Goal: Task Accomplishment & Management: Use online tool/utility

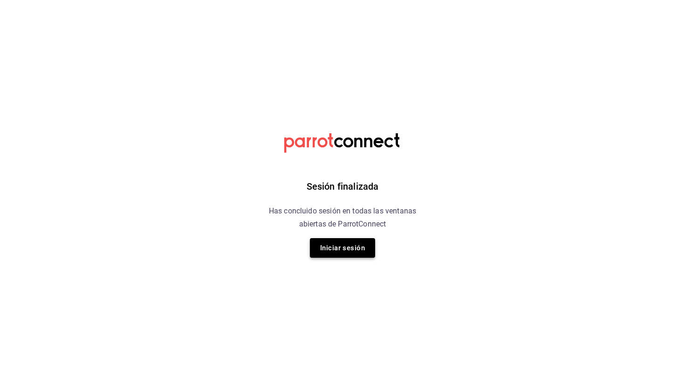
click at [351, 249] on button "Iniciar sesión" at bounding box center [342, 248] width 65 height 20
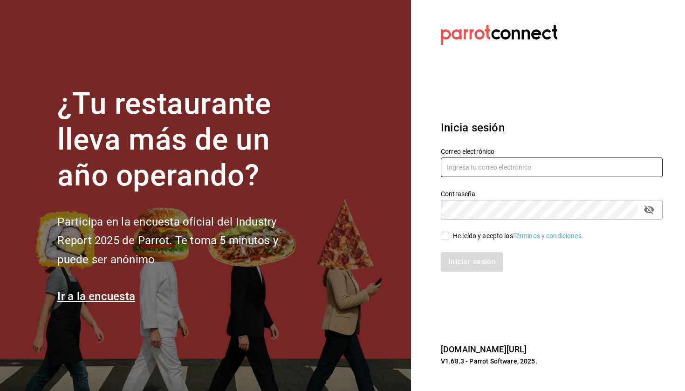
type input "[EMAIL_ADDRESS][DOMAIN_NAME]"
click at [447, 235] on input "He leído y acepto los Términos y condiciones." at bounding box center [445, 236] width 8 height 8
checkbox input "true"
click at [458, 259] on button "Iniciar sesión" at bounding box center [472, 262] width 63 height 20
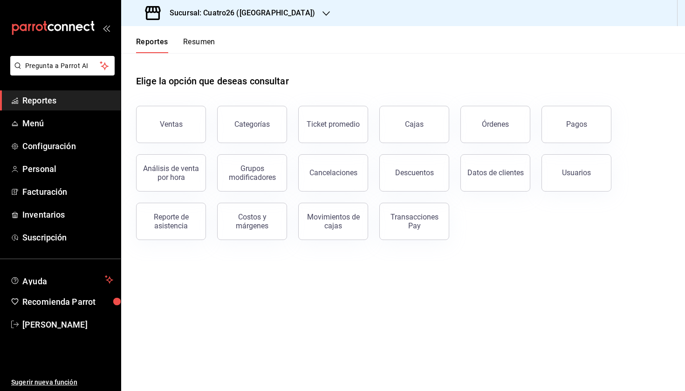
click at [224, 11] on h3 "Sucursal: Cuatro26 ([GEOGRAPHIC_DATA])" at bounding box center [238, 12] width 153 height 11
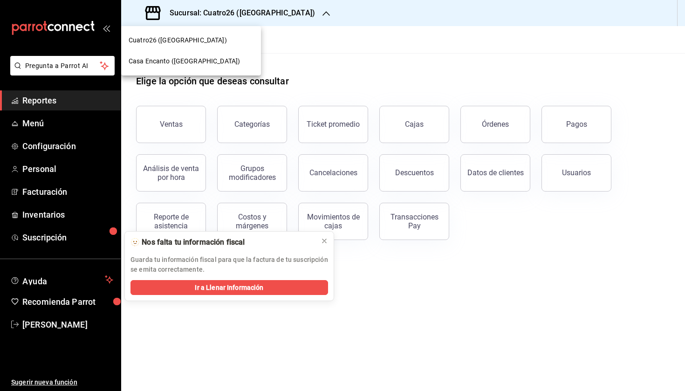
click at [193, 62] on span "Casa Encanto ([GEOGRAPHIC_DATA])" at bounding box center [184, 61] width 111 height 10
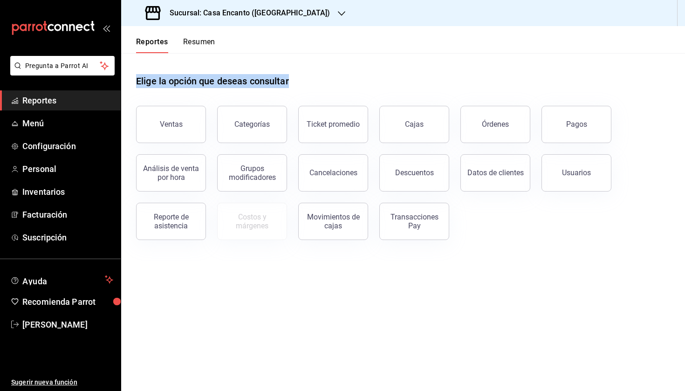
drag, startPoint x: 295, startPoint y: 83, endPoint x: 136, endPoint y: 83, distance: 159.4
click at [136, 83] on div "Elige la opción que deseas consultar Ventas Categorías Ticket promedio Cajas Ór…" at bounding box center [403, 154] width 564 height 202
drag, startPoint x: 136, startPoint y: 83, endPoint x: 301, endPoint y: 80, distance: 165.1
click at [301, 80] on div "Elige la opción que deseas consultar Ventas Categorías Ticket promedio Cajas Ór…" at bounding box center [403, 154] width 564 height 202
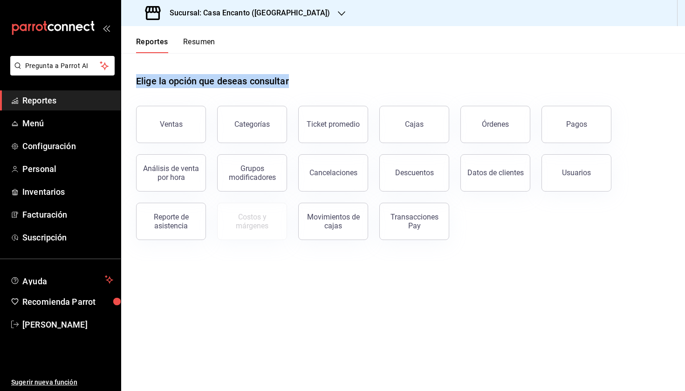
click at [301, 80] on div "Elige la opción que deseas consultar" at bounding box center [403, 73] width 534 height 41
drag, startPoint x: 301, startPoint y: 80, endPoint x: 133, endPoint y: 76, distance: 167.4
click at [133, 76] on div "Elige la opción que deseas consultar Ventas Categorías Ticket promedio Cajas Ór…" at bounding box center [403, 154] width 564 height 202
click at [136, 80] on div "Elige la opción que deseas consultar Ventas Categorías Ticket promedio Cajas Ór…" at bounding box center [403, 154] width 564 height 202
drag, startPoint x: 136, startPoint y: 80, endPoint x: 285, endPoint y: 79, distance: 149.7
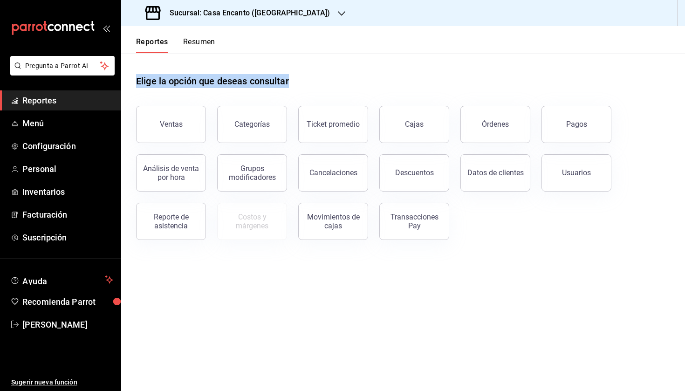
click at [285, 79] on div "Elige la opción que deseas consultar Ventas Categorías Ticket promedio Cajas Ór…" at bounding box center [403, 154] width 564 height 202
click at [285, 79] on h1 "Elige la opción que deseas consultar" at bounding box center [212, 81] width 153 height 14
drag, startPoint x: 291, startPoint y: 79, endPoint x: 122, endPoint y: 80, distance: 169.2
click at [122, 80] on div "Elige la opción que deseas consultar Ventas Categorías Ticket promedio Cajas Ór…" at bounding box center [403, 154] width 564 height 202
click at [134, 76] on div "Elige la opción que deseas consultar Ventas Categorías Ticket promedio Cajas Ór…" at bounding box center [403, 154] width 564 height 202
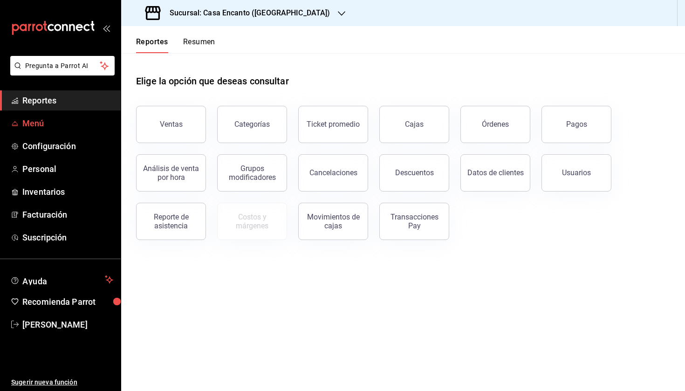
click at [69, 127] on span "Menú" at bounding box center [67, 123] width 91 height 13
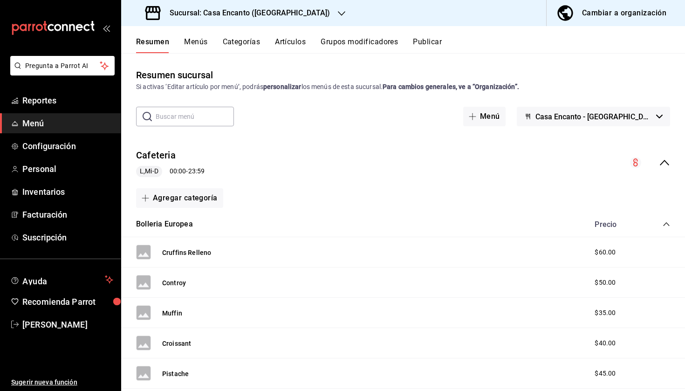
click at [290, 40] on button "Artículos" at bounding box center [290, 45] width 31 height 16
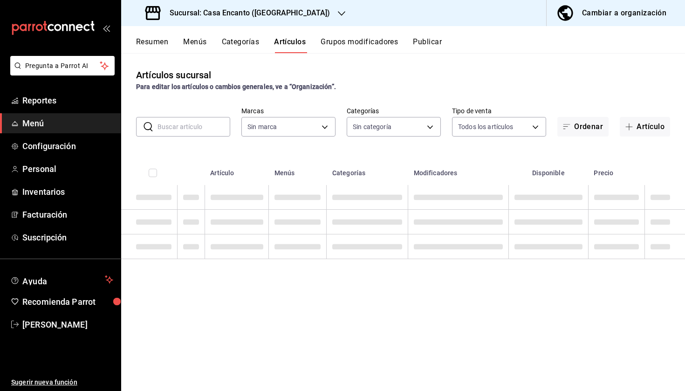
type input "dbeee84c-e3f2-405f-87ec-4bd3096e6bed"
type input "adee7c60-f697-4edf-8950-ecb6c700e989,491bbf86-ef23-4733-b802-d8c40a2bb3cc,aaf78…"
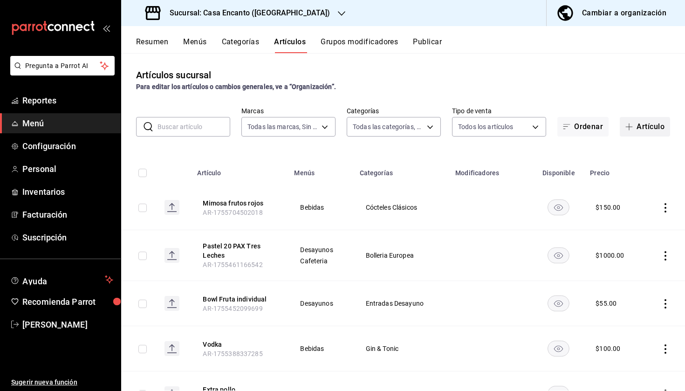
click at [646, 124] on button "Artículo" at bounding box center [645, 127] width 50 height 20
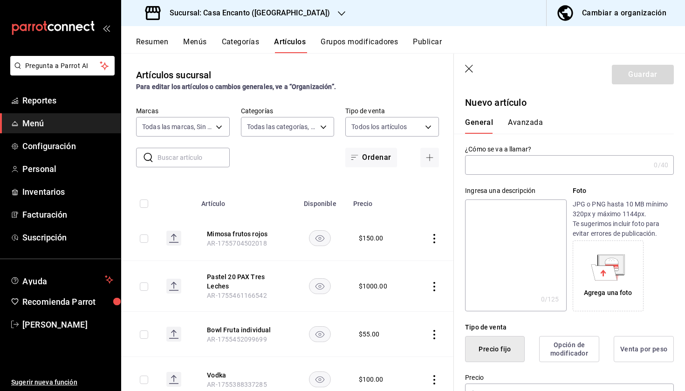
click at [503, 166] on input "text" at bounding box center [557, 165] width 185 height 19
type input "F"
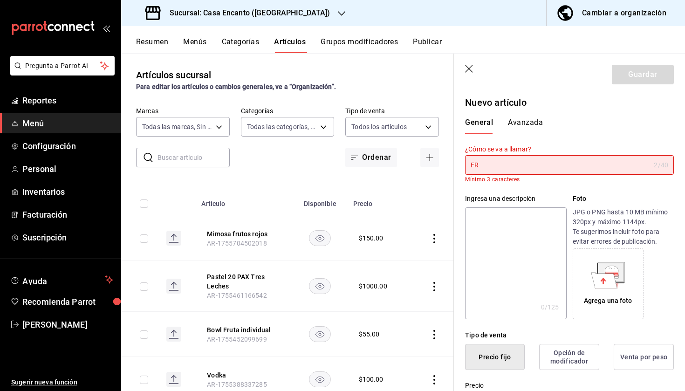
type input "F"
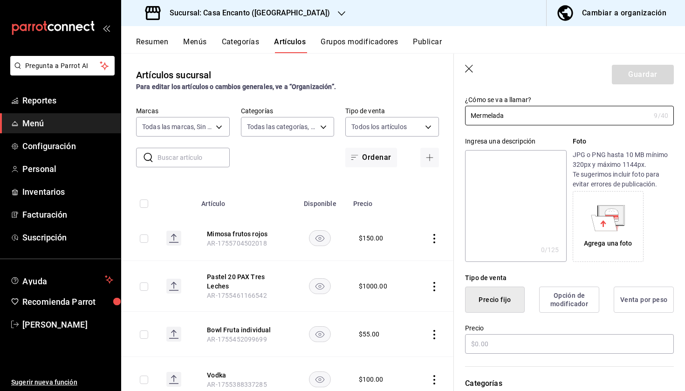
scroll to position [63, 0]
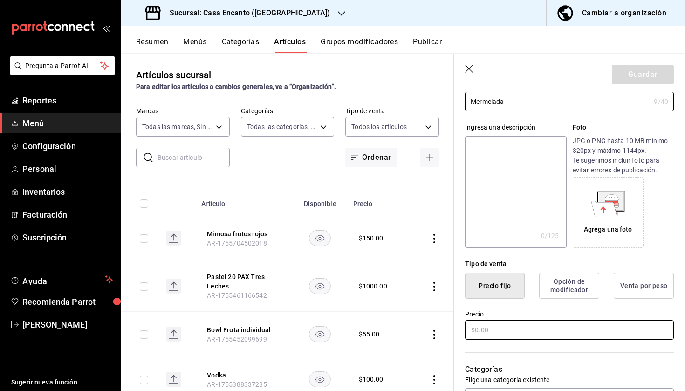
type input "Mermelada"
click at [501, 330] on input "text" at bounding box center [569, 330] width 209 height 20
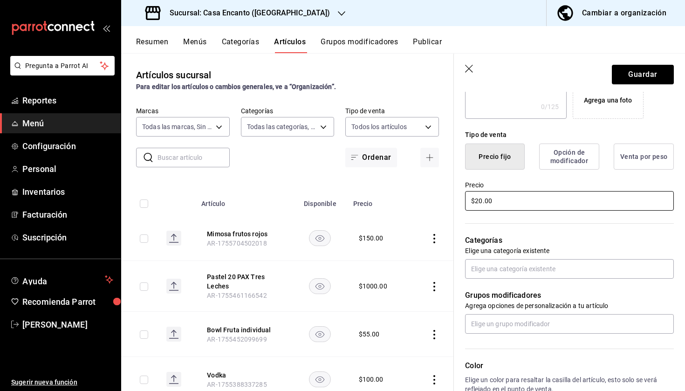
scroll to position [198, 0]
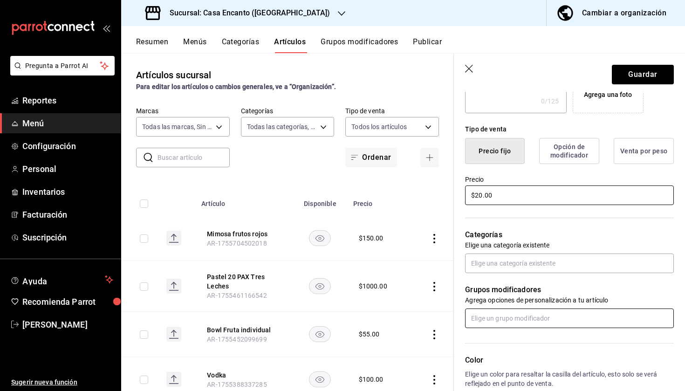
type input "$20.00"
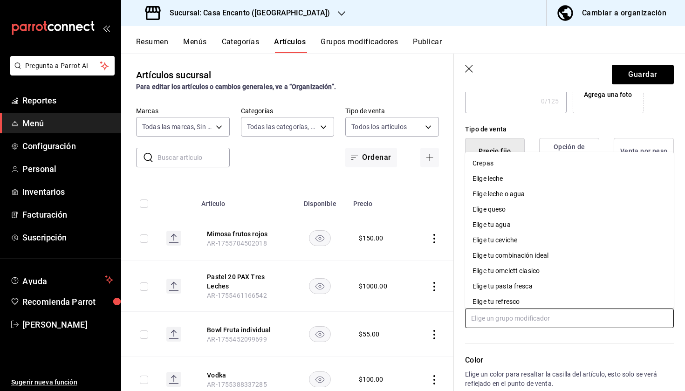
click at [523, 317] on input "text" at bounding box center [569, 319] width 209 height 20
click at [542, 126] on div "Tipo de venta" at bounding box center [569, 129] width 209 height 10
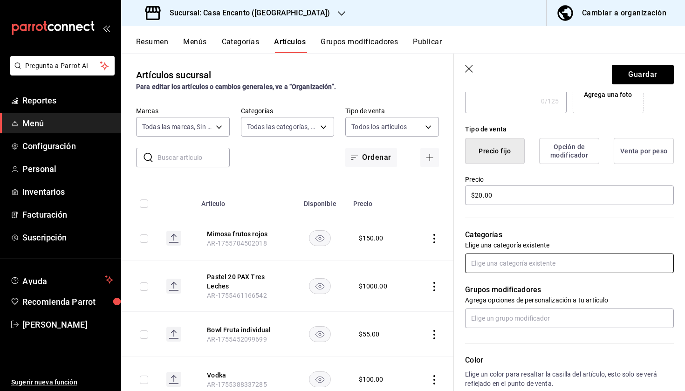
click at [515, 267] on input "text" at bounding box center [569, 264] width 209 height 20
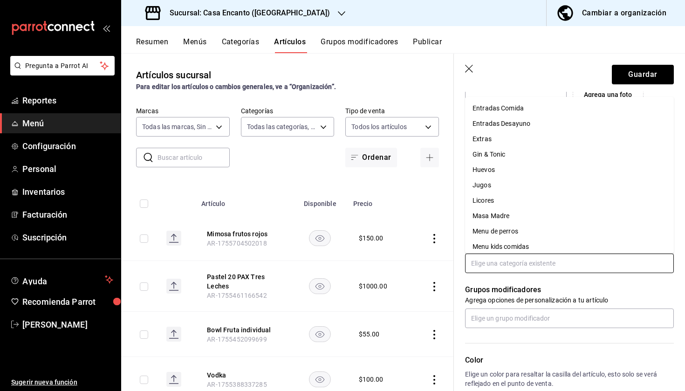
scroll to position [208, 0]
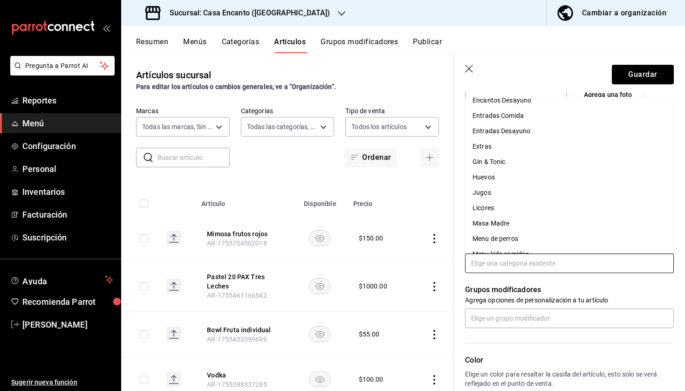
click at [515, 148] on li "Extras" at bounding box center [569, 146] width 209 height 15
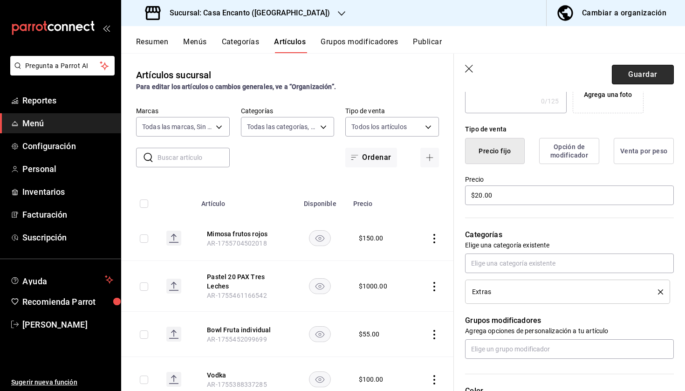
click at [642, 75] on button "Guardar" at bounding box center [643, 75] width 62 height 20
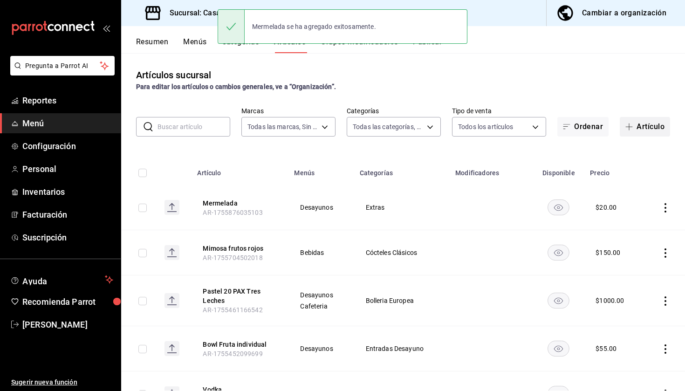
click at [640, 130] on button "Artículo" at bounding box center [645, 127] width 50 height 20
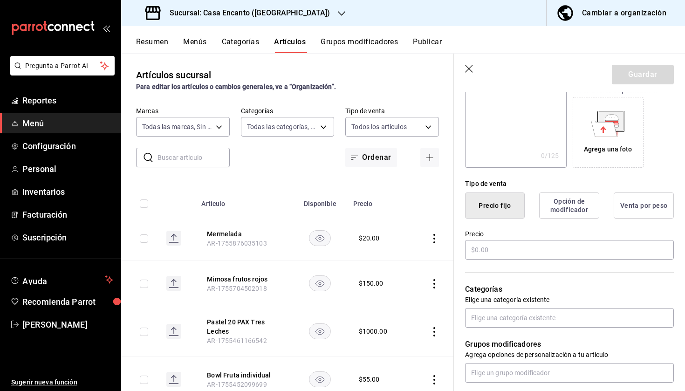
scroll to position [168, 0]
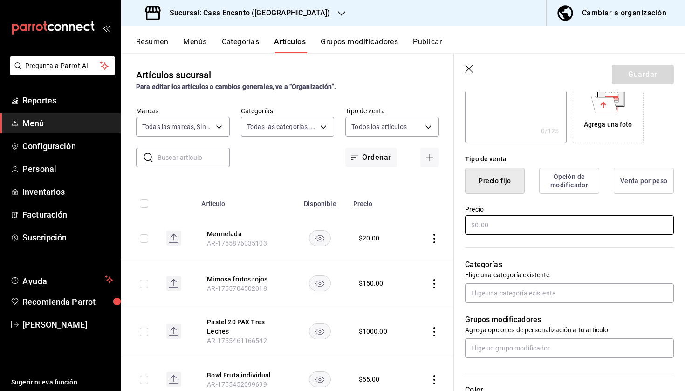
type input "Mantequilla"
click at [503, 229] on input "text" at bounding box center [569, 225] width 209 height 20
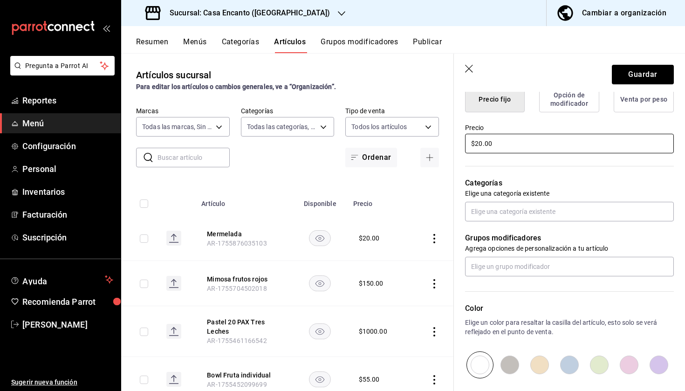
scroll to position [282, 0]
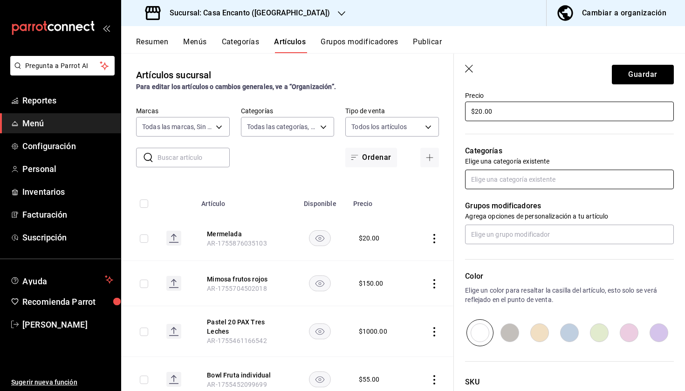
type input "$20.00"
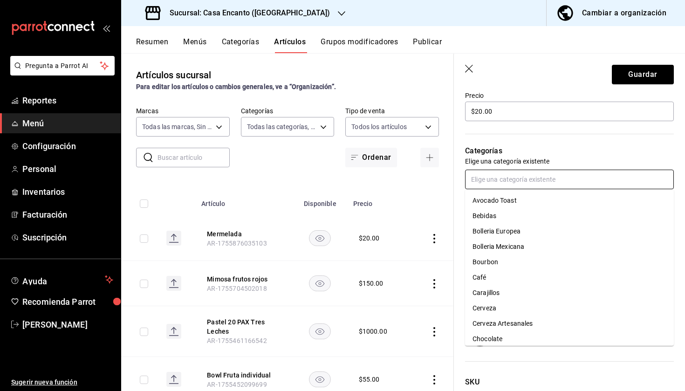
click at [506, 181] on input "text" at bounding box center [569, 180] width 209 height 20
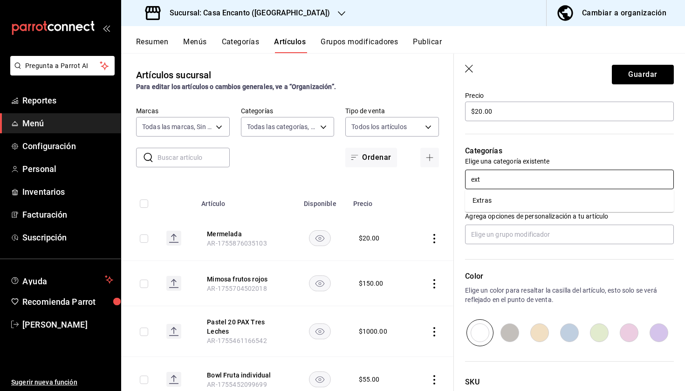
type input "extr"
click at [504, 198] on li "Extras" at bounding box center [569, 200] width 209 height 15
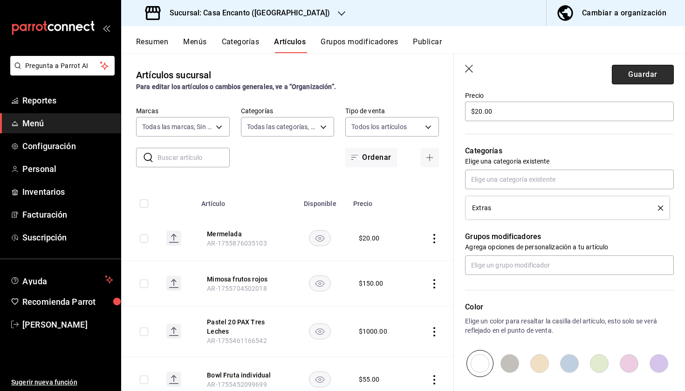
click at [640, 71] on button "Guardar" at bounding box center [643, 75] width 62 height 20
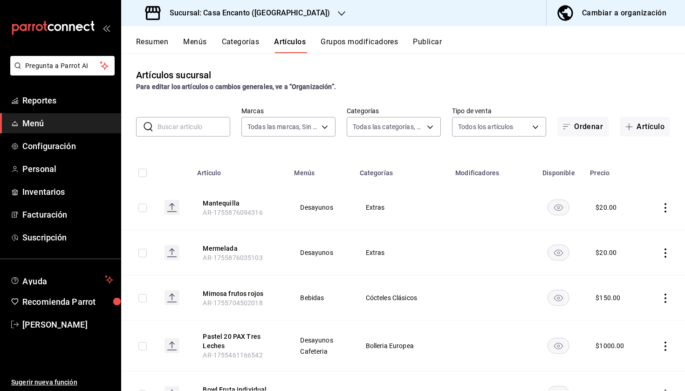
click at [200, 125] on input "text" at bounding box center [194, 126] width 73 height 19
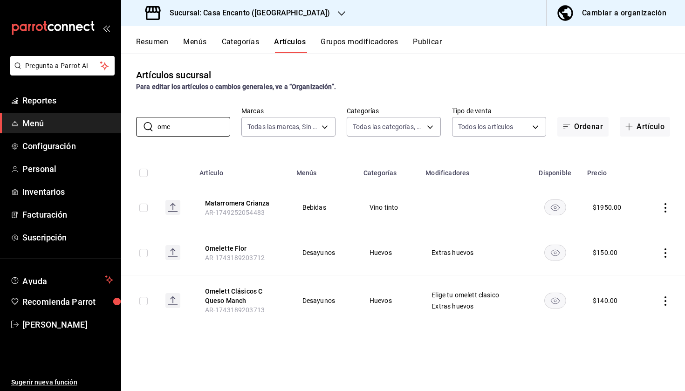
type input "ome"
click at [668, 253] on icon "actions" at bounding box center [665, 252] width 9 height 9
click at [632, 272] on span "Editar" at bounding box center [638, 275] width 24 height 10
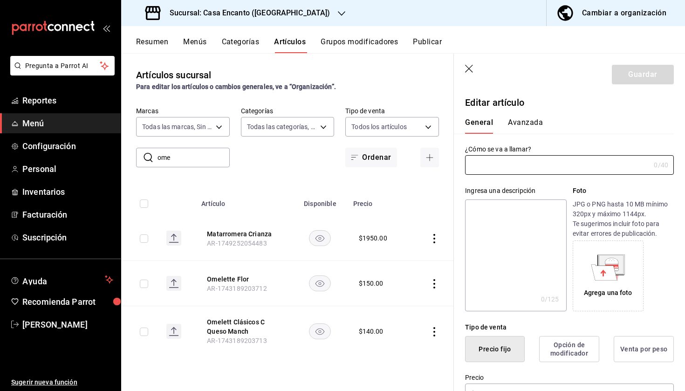
type input "Omelette Flor"
type textarea "Relleno de [PERSON_NAME] bañado con salsa de queso [PERSON_NAME]"
type textarea "x"
type input "$150.00"
type input "AR-1743189203712"
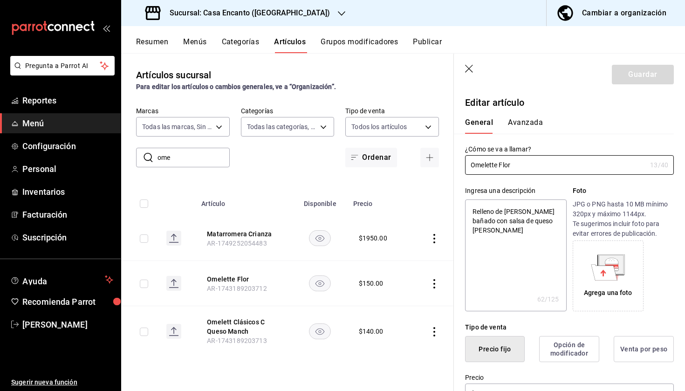
click at [469, 66] on icon "button" at bounding box center [469, 69] width 9 height 9
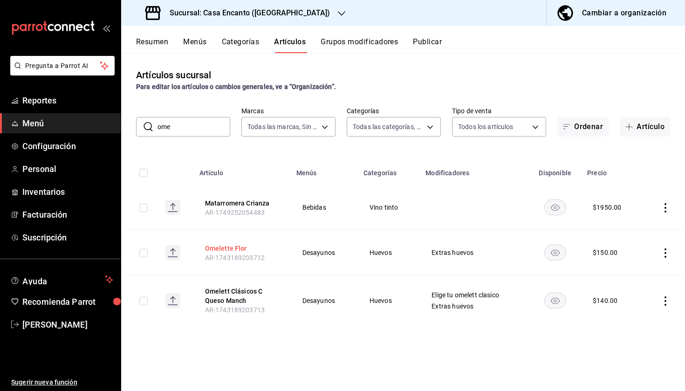
click at [247, 249] on button "Omelette Flor" at bounding box center [242, 248] width 75 height 9
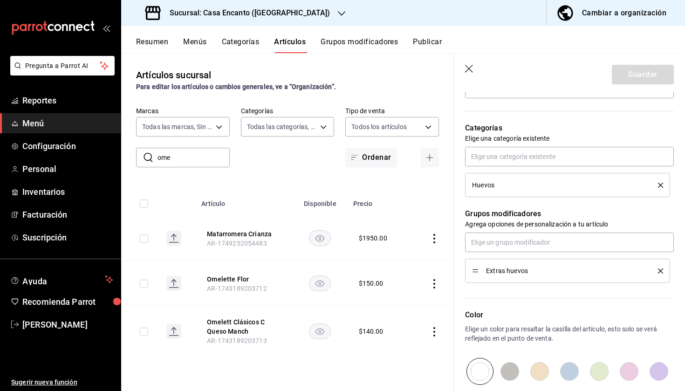
scroll to position [311, 0]
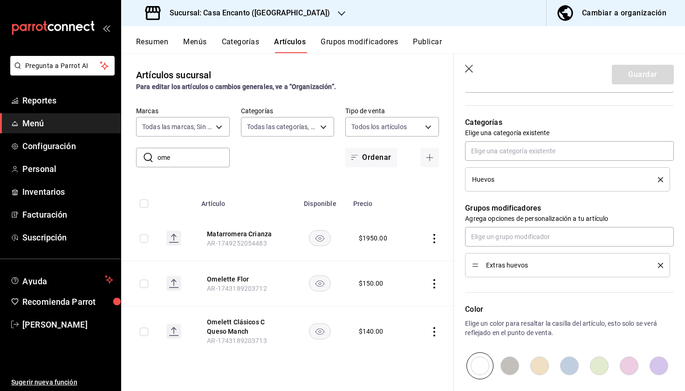
click at [471, 69] on icon "button" at bounding box center [469, 69] width 9 height 9
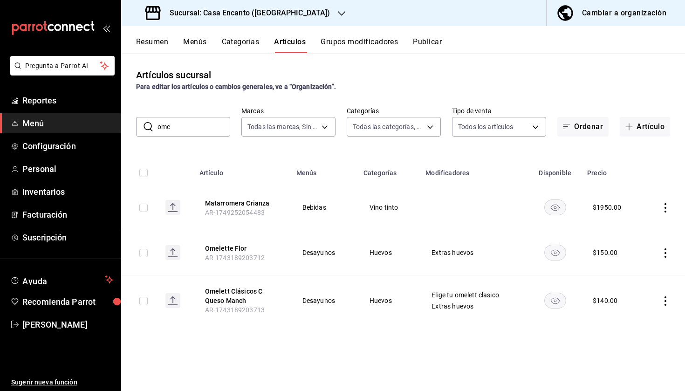
click at [211, 125] on input "ome" at bounding box center [194, 126] width 73 height 19
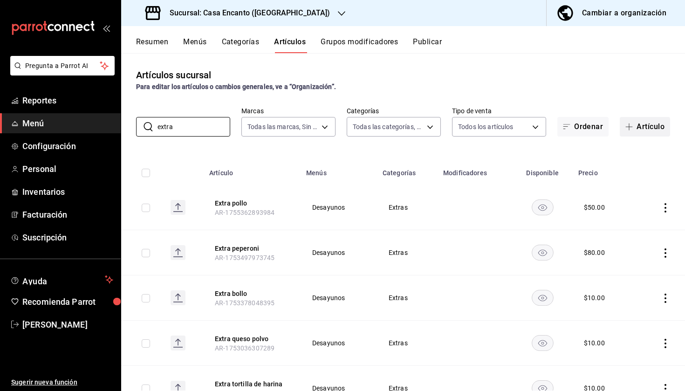
type input "extra"
click at [637, 124] on button "Artículo" at bounding box center [645, 127] width 50 height 20
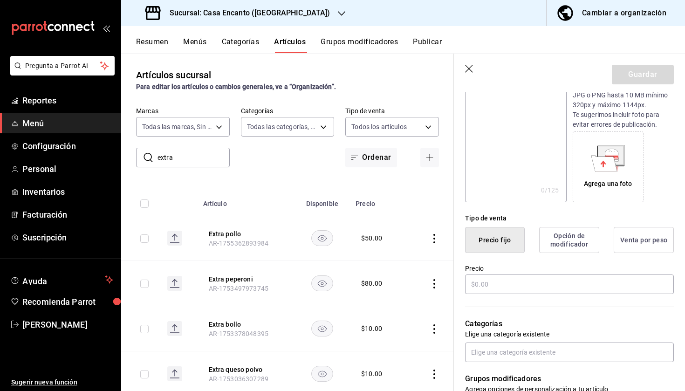
scroll to position [110, 0]
type input "Tocino"
click at [517, 138] on textarea at bounding box center [515, 145] width 101 height 112
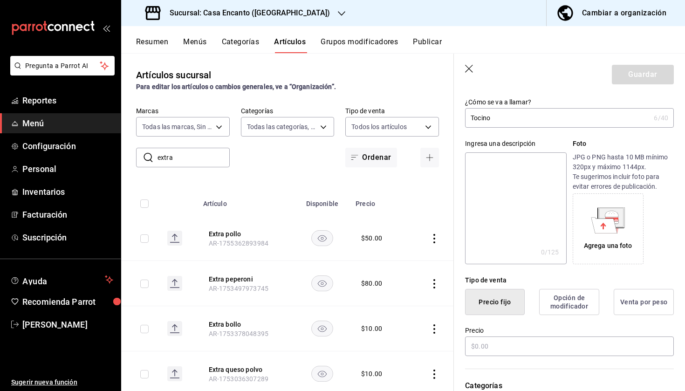
scroll to position [47, 0]
type textarea "C"
type textarea "x"
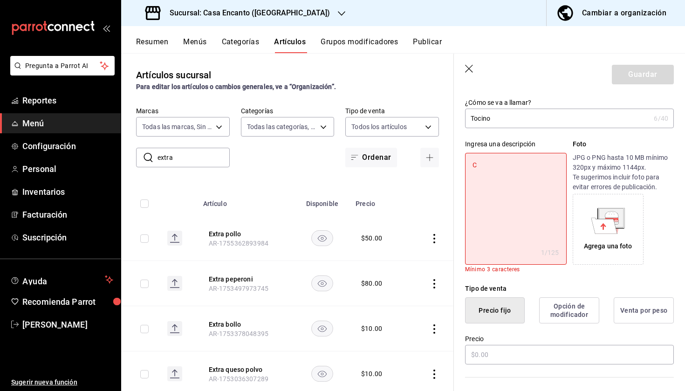
type textarea "Cr"
type textarea "x"
type textarea "Cri"
type textarea "x"
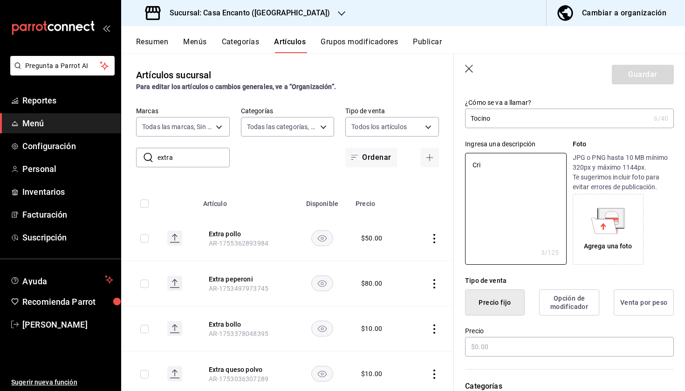
type textarea "Cr"
type textarea "x"
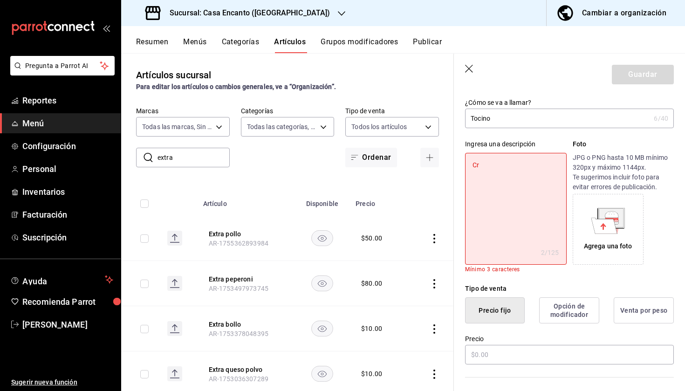
type textarea "Cru"
type textarea "x"
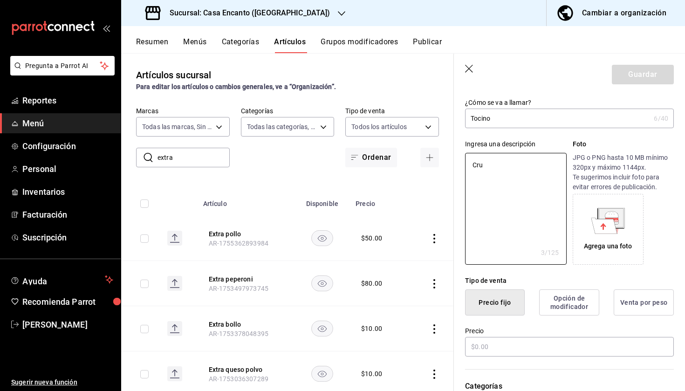
type textarea "Cruj"
type textarea "x"
type textarea "Cruji"
type textarea "x"
type textarea "Crujie"
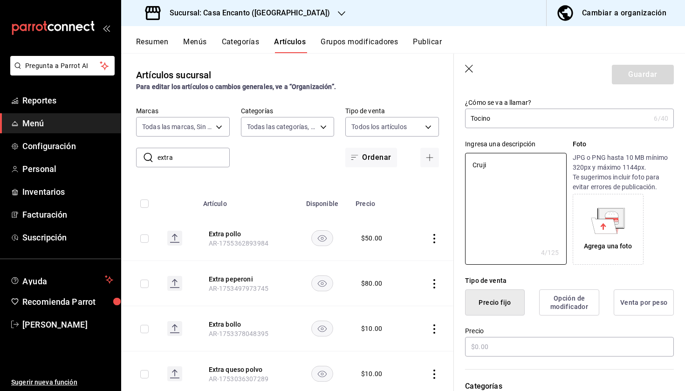
type textarea "x"
type textarea "Crujien"
type textarea "x"
type textarea "Crujient"
type textarea "x"
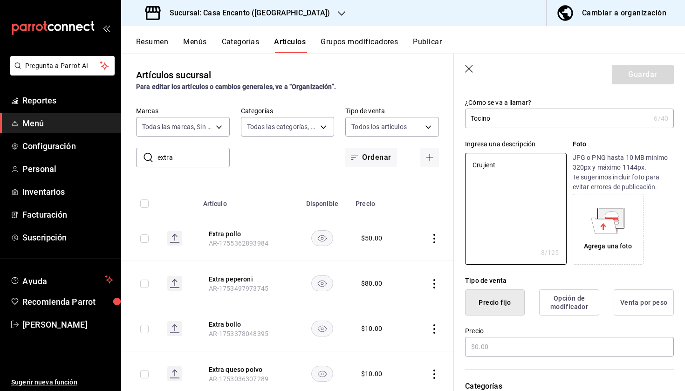
type textarea "Crujiente"
type textarea "x"
type textarea "Crujiente"
type textarea "x"
type textarea "Crujiente o"
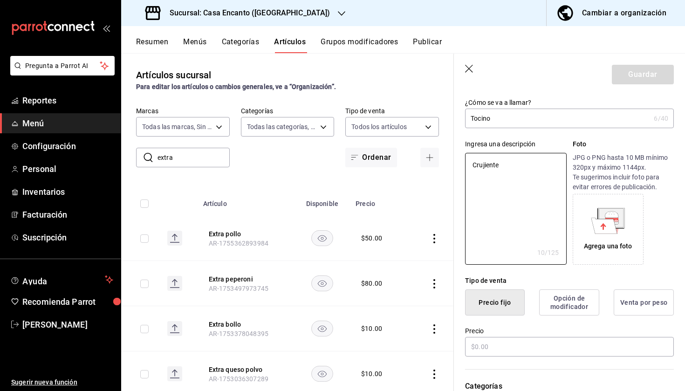
type textarea "x"
type textarea "Crujiente o"
type textarea "x"
type textarea "Crujiente o n"
type textarea "x"
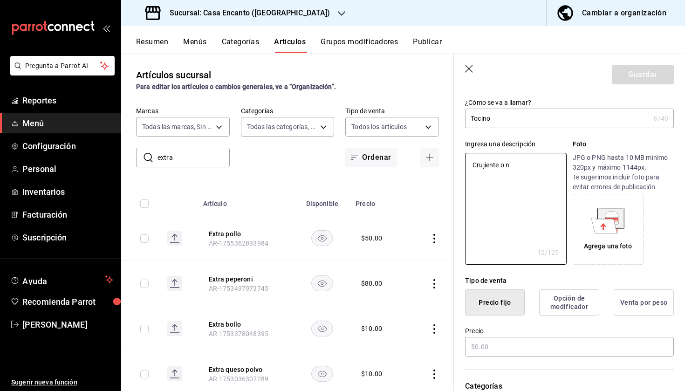
type textarea "Crujiente o no"
type textarea "x"
type textarea "Crujiente o no"
type textarea "x"
type textarea "Crujiente o no c"
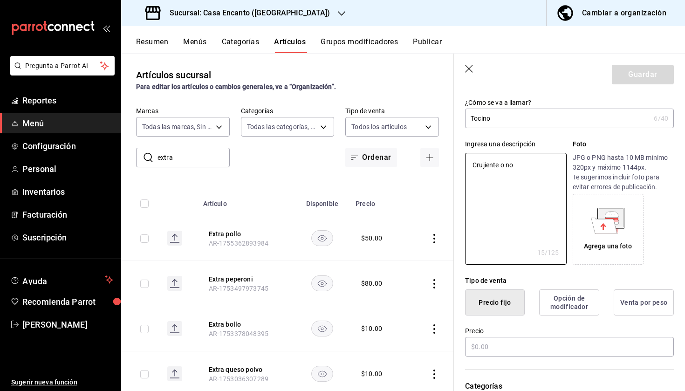
type textarea "x"
type textarea "Crujiente o no cr"
type textarea "x"
type textarea "Crujiente o no cru"
type textarea "x"
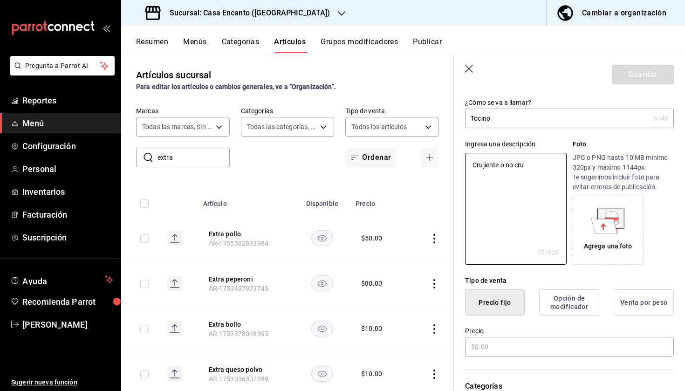
type textarea "Crujiente o no cruj"
type textarea "x"
type textarea "Crujiente o no cruji"
type textarea "x"
type textarea "Crujiente o no crujie"
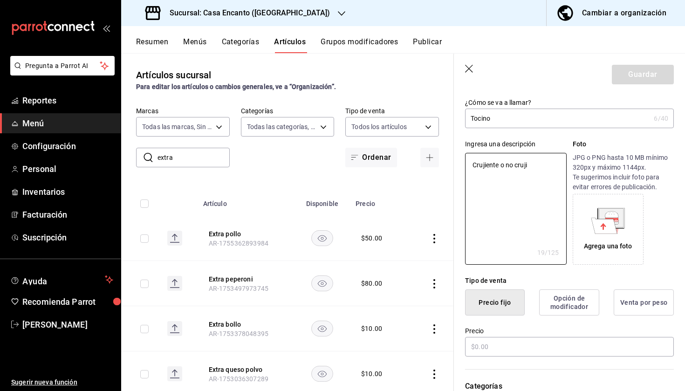
type textarea "x"
type textarea "Crujiente o no crujien"
type textarea "x"
type textarea "Crujiente o no crujient"
type textarea "x"
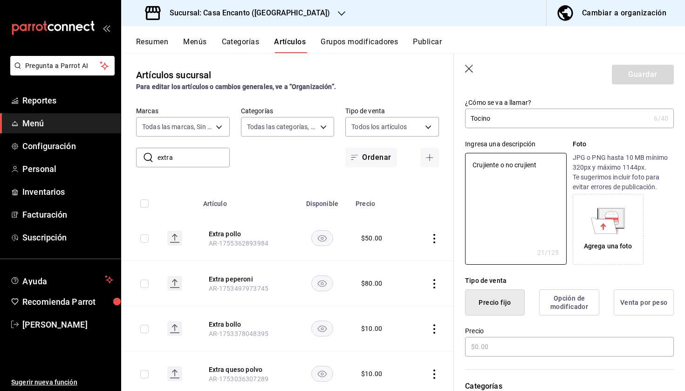
type textarea "Crujiente o no crujiente"
type textarea "x"
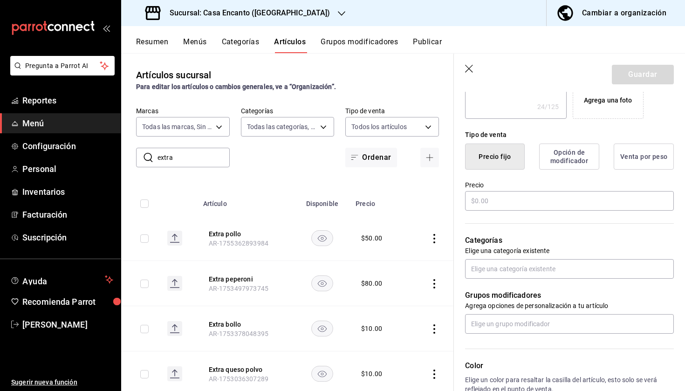
scroll to position [195, 0]
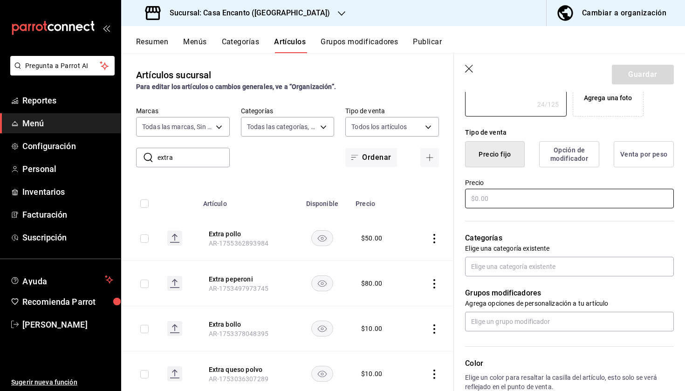
type textarea "Crujiente o no crujiente"
click at [505, 201] on input "text" at bounding box center [569, 199] width 209 height 20
type textarea "x"
type input "$2.00"
type textarea "x"
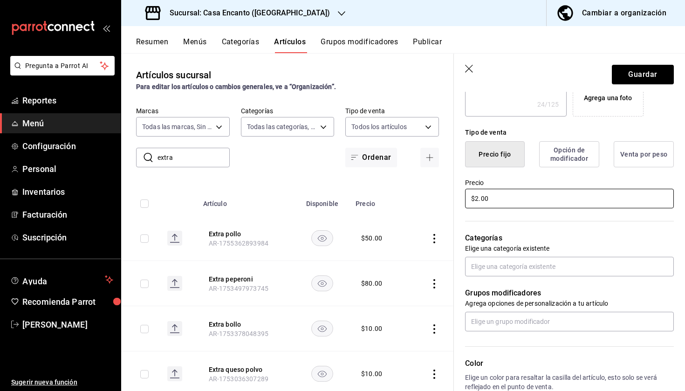
type input "$20.00"
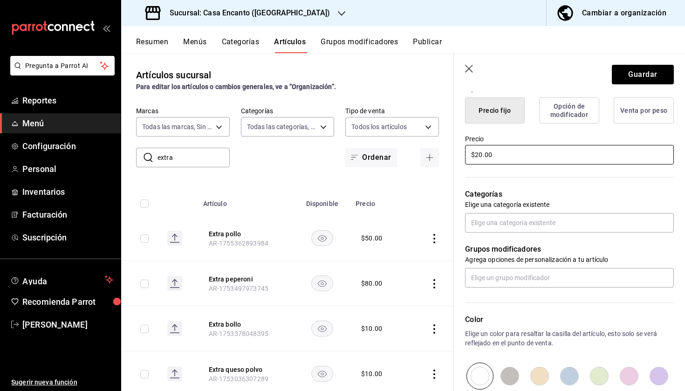
scroll to position [239, 0]
type textarea "x"
type input "$2.00"
type textarea "x"
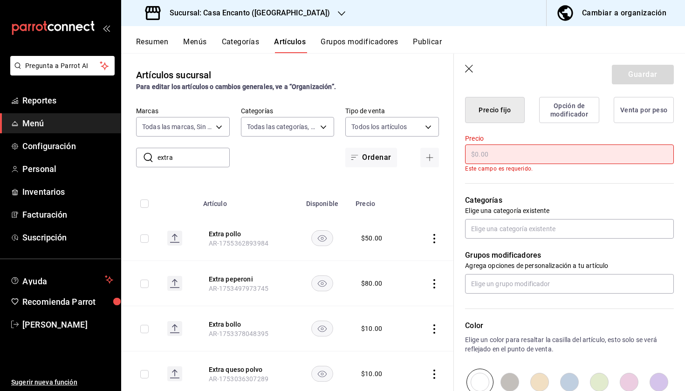
type textarea "x"
type input "$20.00"
type textarea "x"
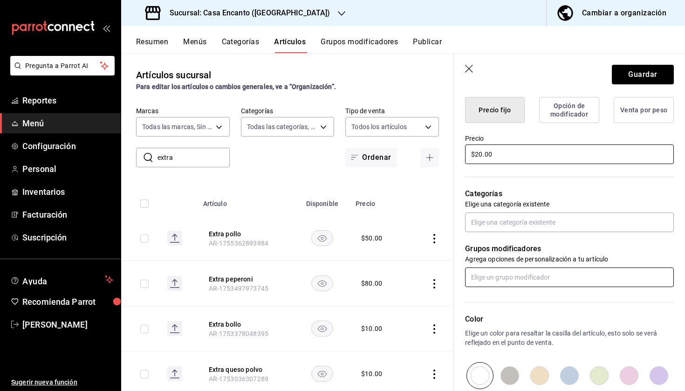
type input "$20.00"
click at [501, 278] on input "text" at bounding box center [569, 278] width 209 height 20
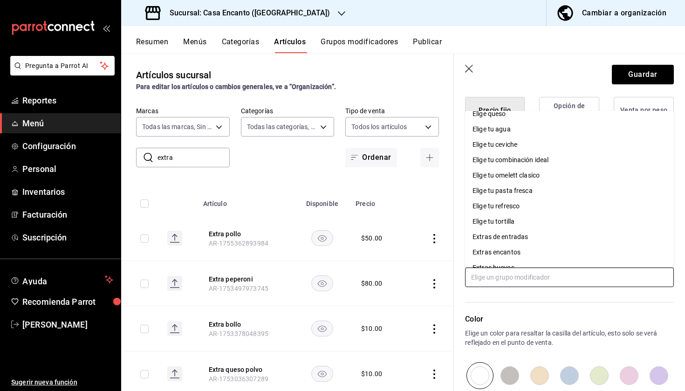
scroll to position [57, 0]
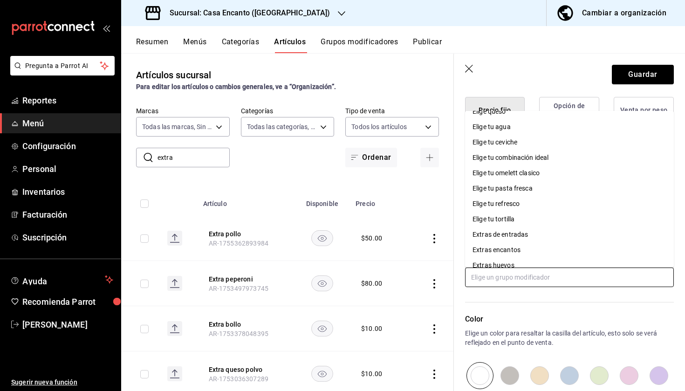
click at [514, 175] on div "Elige tu omelett clasico" at bounding box center [506, 173] width 67 height 10
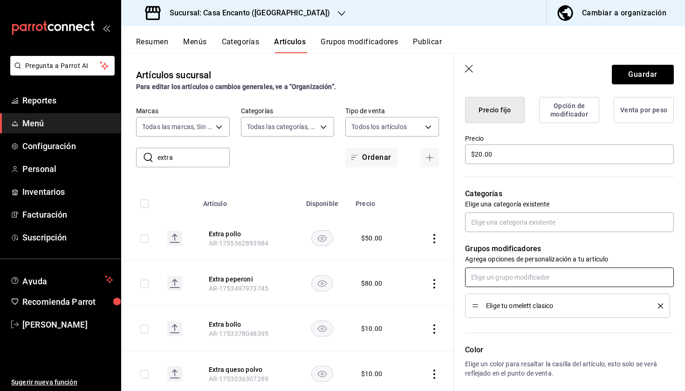
click at [505, 279] on input "text" at bounding box center [569, 278] width 209 height 20
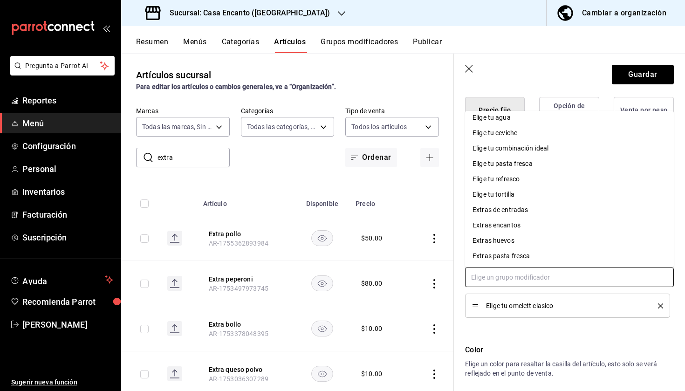
scroll to position [66, 0]
click at [506, 239] on div "Extras huevos" at bounding box center [494, 241] width 42 height 10
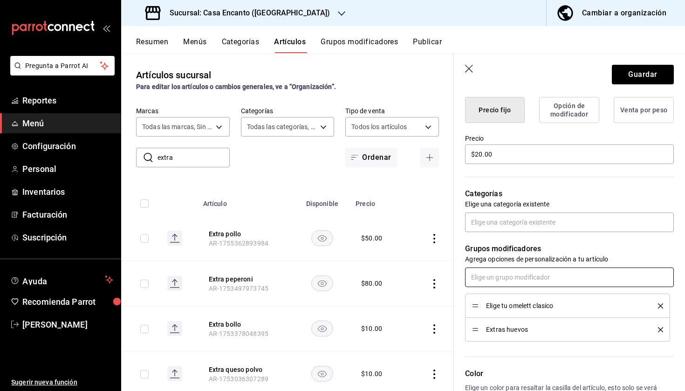
click at [513, 273] on input "text" at bounding box center [569, 278] width 209 height 20
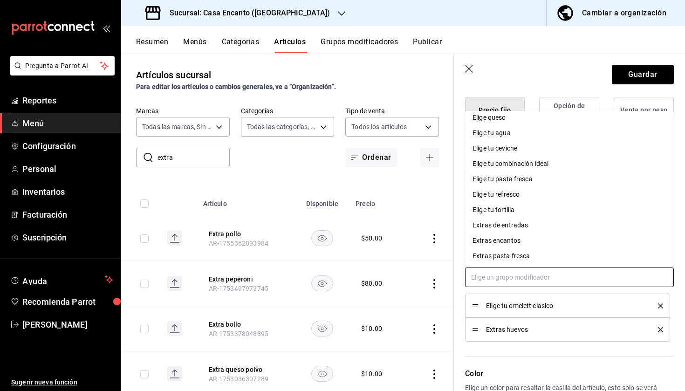
scroll to position [51, 0]
click at [522, 238] on li "Extras encantos" at bounding box center [569, 240] width 209 height 15
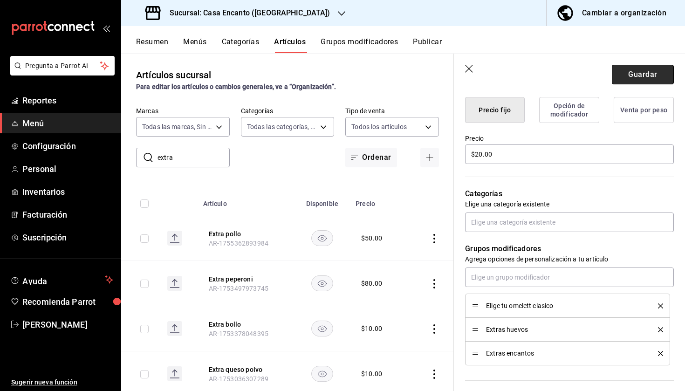
click at [635, 74] on button "Guardar" at bounding box center [643, 75] width 62 height 20
type textarea "x"
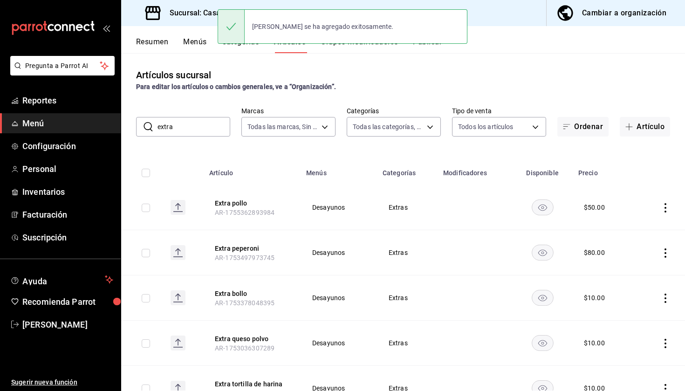
click at [431, 48] on button "Publicar" at bounding box center [427, 45] width 29 height 16
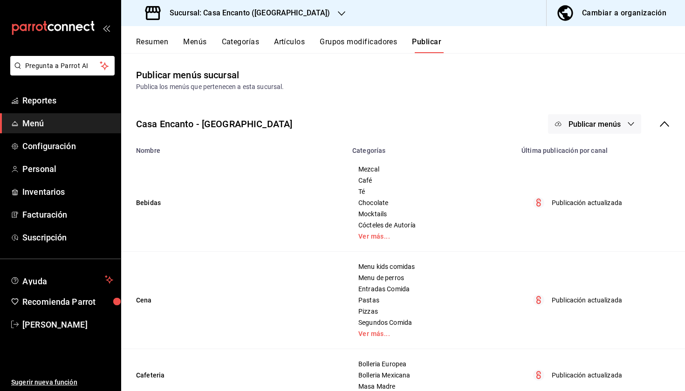
click at [586, 120] on span "Publicar menús" at bounding box center [595, 124] width 52 height 9
click at [581, 153] on div at bounding box center [573, 154] width 26 height 15
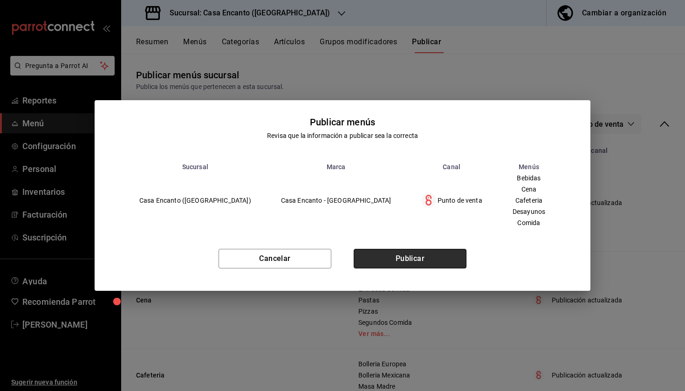
click at [402, 259] on button "Publicar" at bounding box center [410, 259] width 113 height 20
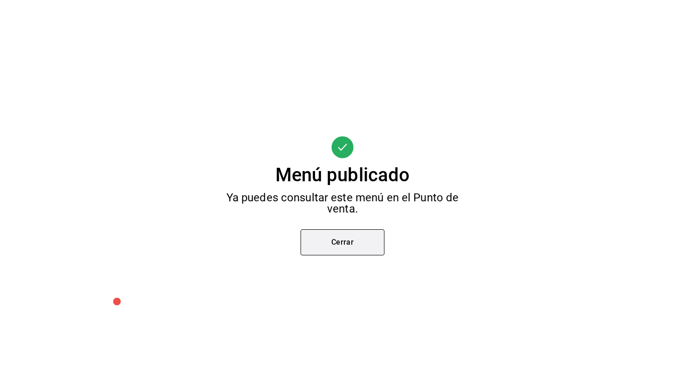
click at [354, 246] on button "Cerrar" at bounding box center [343, 242] width 84 height 26
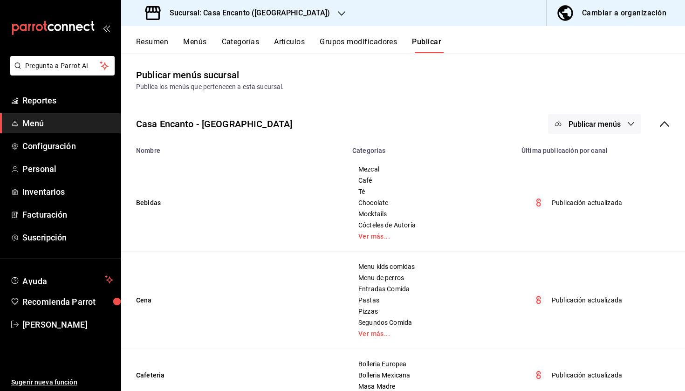
click at [581, 120] on span "Publicar menús" at bounding box center [595, 124] width 52 height 9
click at [583, 154] on div at bounding box center [573, 154] width 26 height 15
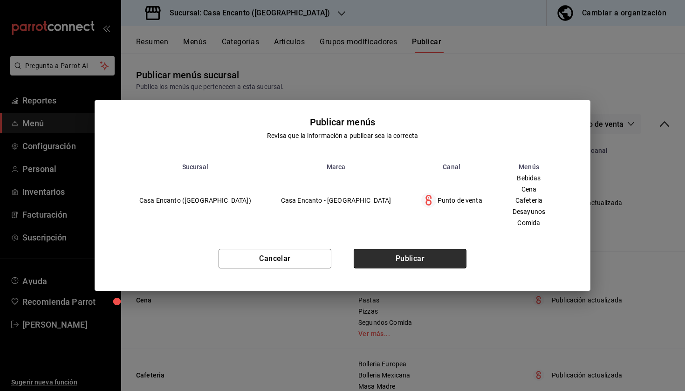
click at [425, 262] on button "Publicar" at bounding box center [410, 259] width 113 height 20
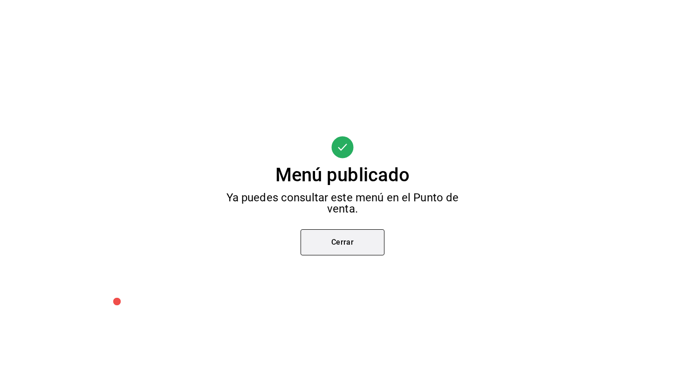
click at [341, 240] on button "Cerrar" at bounding box center [343, 242] width 84 height 26
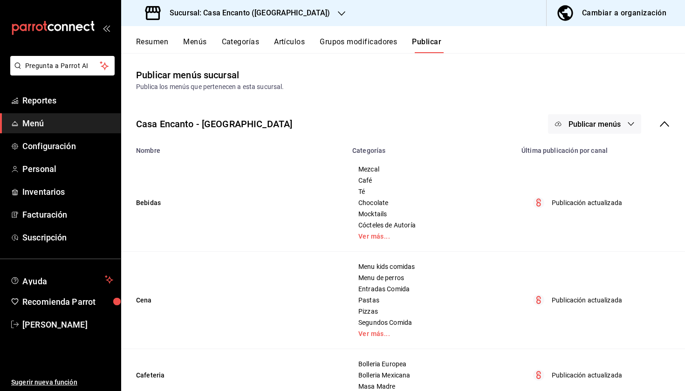
click at [290, 41] on button "Artículos" at bounding box center [289, 45] width 31 height 16
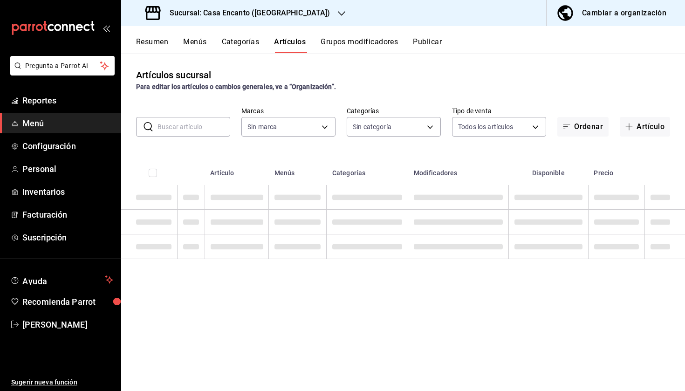
type input "adee7c60-f697-4edf-8950-ecb6c700e989,491bbf86-ef23-4733-b802-d8c40a2bb3cc,aaf78…"
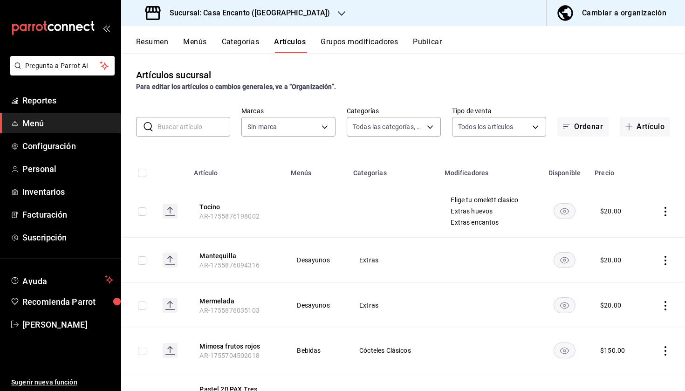
type input "dbeee84c-e3f2-405f-87ec-4bd3096e6bed"
drag, startPoint x: 524, startPoint y: 202, endPoint x: 416, endPoint y: 202, distance: 107.7
click at [416, 202] on tr "Tocino AR-1755876198002 Elige tu omelett clasico Extras huevos Extras encantos …" at bounding box center [403, 211] width 564 height 53
drag, startPoint x: 497, startPoint y: 213, endPoint x: 437, endPoint y: 213, distance: 59.7
click at [437, 213] on tr "Tocino AR-1755876198002 Elige tu omelett clasico Extras huevos Extras encantos …" at bounding box center [403, 211] width 564 height 53
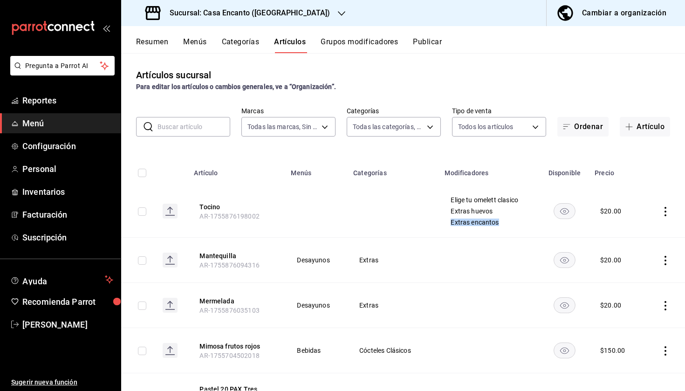
drag, startPoint x: 507, startPoint y: 222, endPoint x: 445, endPoint y: 224, distance: 61.6
click at [445, 224] on td "Elige tu omelett clasico Extras huevos Extras encantos" at bounding box center [489, 211] width 101 height 53
click at [364, 222] on td at bounding box center [393, 211] width 91 height 53
click at [652, 126] on button "Artículo" at bounding box center [645, 127] width 50 height 20
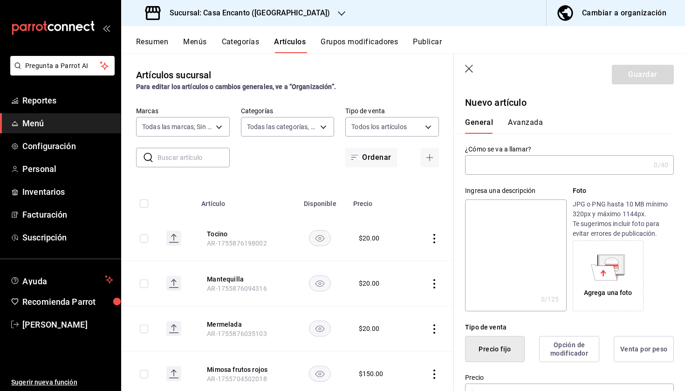
click at [523, 173] on input "text" at bounding box center [557, 165] width 185 height 19
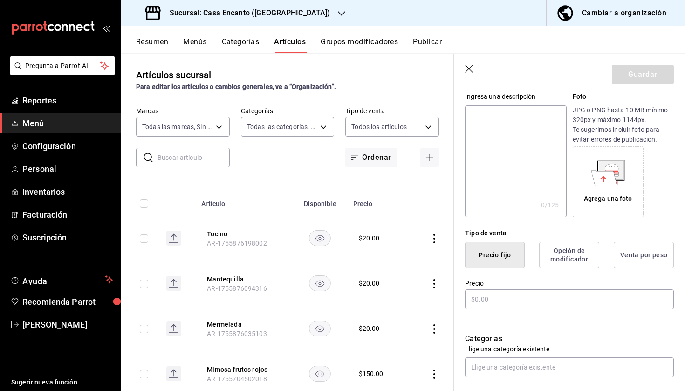
scroll to position [113, 0]
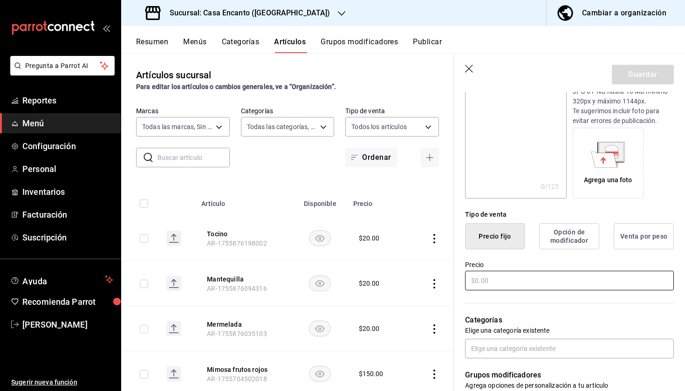
type input "Servicio de Clericot"
click at [506, 281] on input "text" at bounding box center [569, 281] width 209 height 20
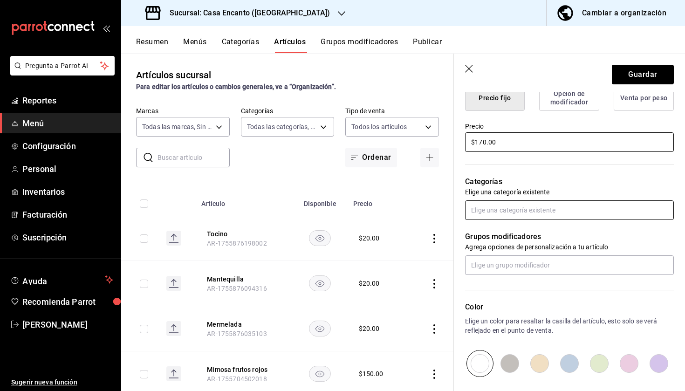
scroll to position [252, 0]
type input "$170.00"
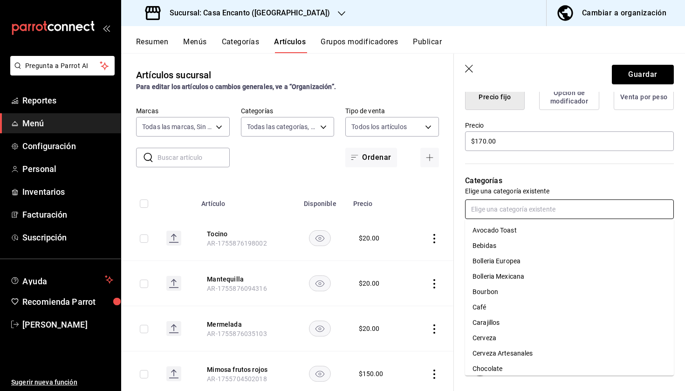
click at [550, 208] on input "text" at bounding box center [569, 210] width 209 height 20
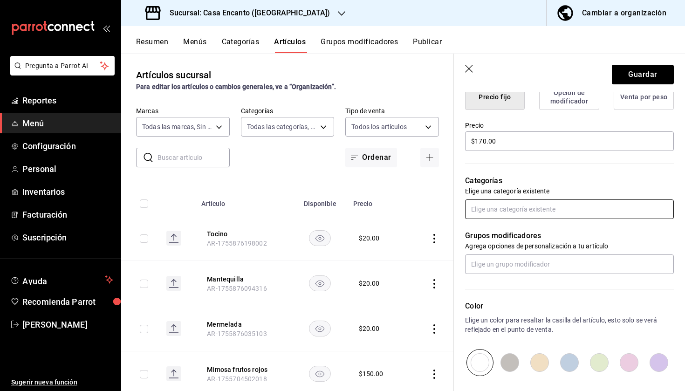
click at [517, 208] on input "text" at bounding box center [569, 210] width 209 height 20
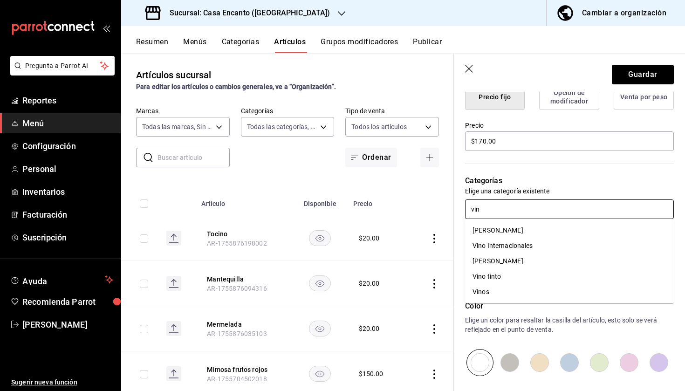
type input "vino"
click at [527, 277] on li "Vino tinto" at bounding box center [569, 276] width 209 height 15
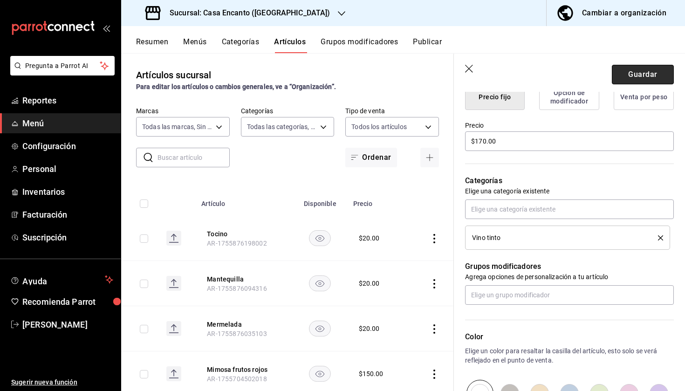
click at [635, 76] on button "Guardar" at bounding box center [643, 75] width 62 height 20
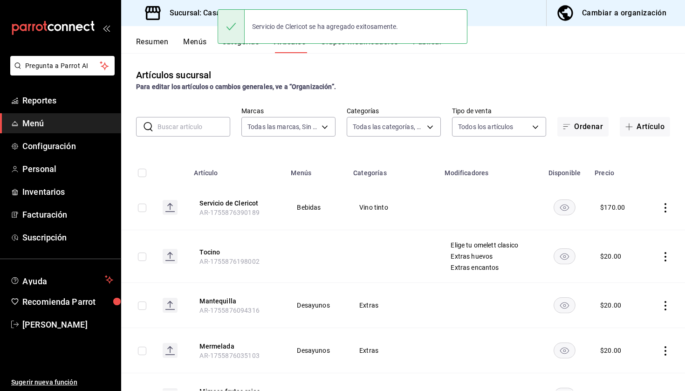
click at [435, 44] on div "Servicio de Clericot se ha agregado exitosamente." at bounding box center [343, 27] width 250 height 40
click at [435, 48] on button "Publicar" at bounding box center [427, 45] width 29 height 16
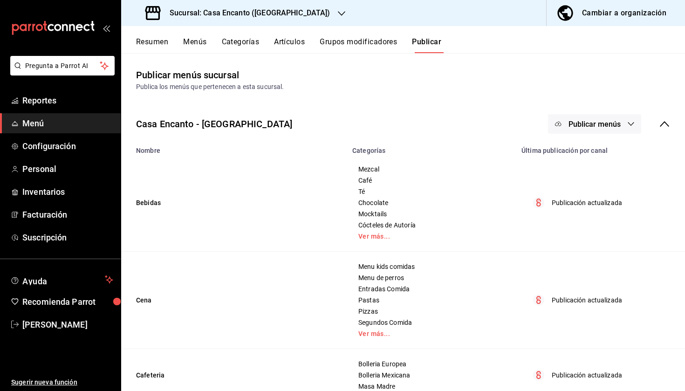
click at [601, 123] on span "Publicar menús" at bounding box center [595, 124] width 52 height 9
click at [592, 155] on span "Punto de venta" at bounding box center [608, 155] width 45 height 10
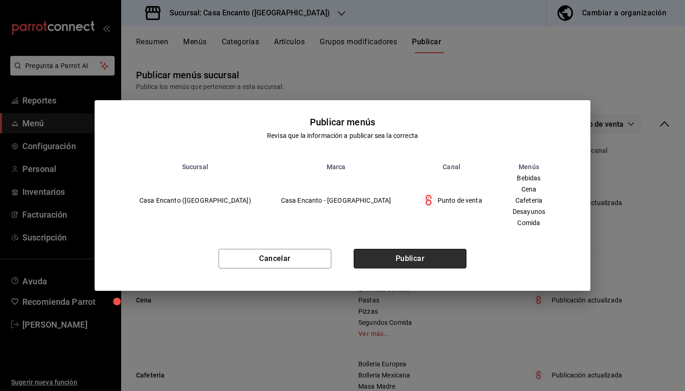
click at [429, 254] on button "Publicar" at bounding box center [410, 259] width 113 height 20
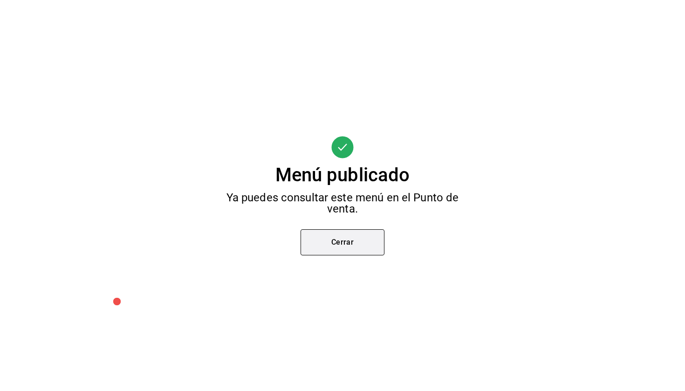
click at [352, 250] on button "Cerrar" at bounding box center [343, 242] width 84 height 26
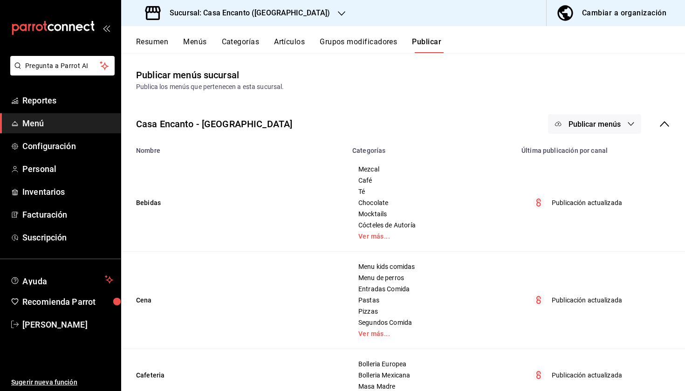
click at [594, 121] on span "Publicar menús" at bounding box center [595, 124] width 52 height 9
click at [591, 155] on span "Punto de venta" at bounding box center [608, 155] width 45 height 10
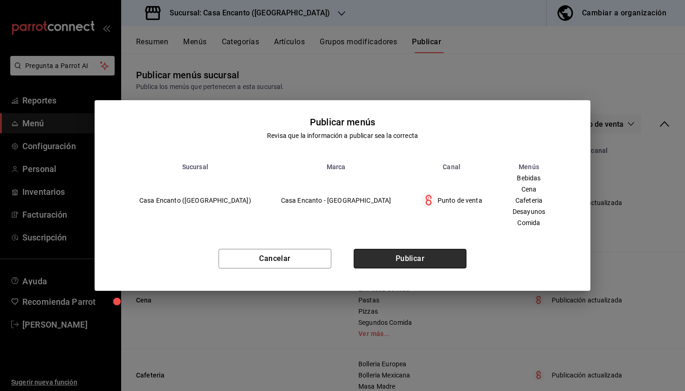
click at [446, 256] on button "Publicar" at bounding box center [410, 259] width 113 height 20
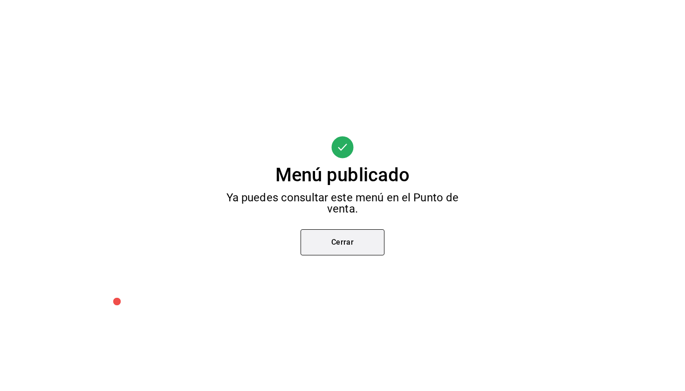
click at [352, 246] on button "Cerrar" at bounding box center [343, 242] width 84 height 26
